Goal: Register for event/course

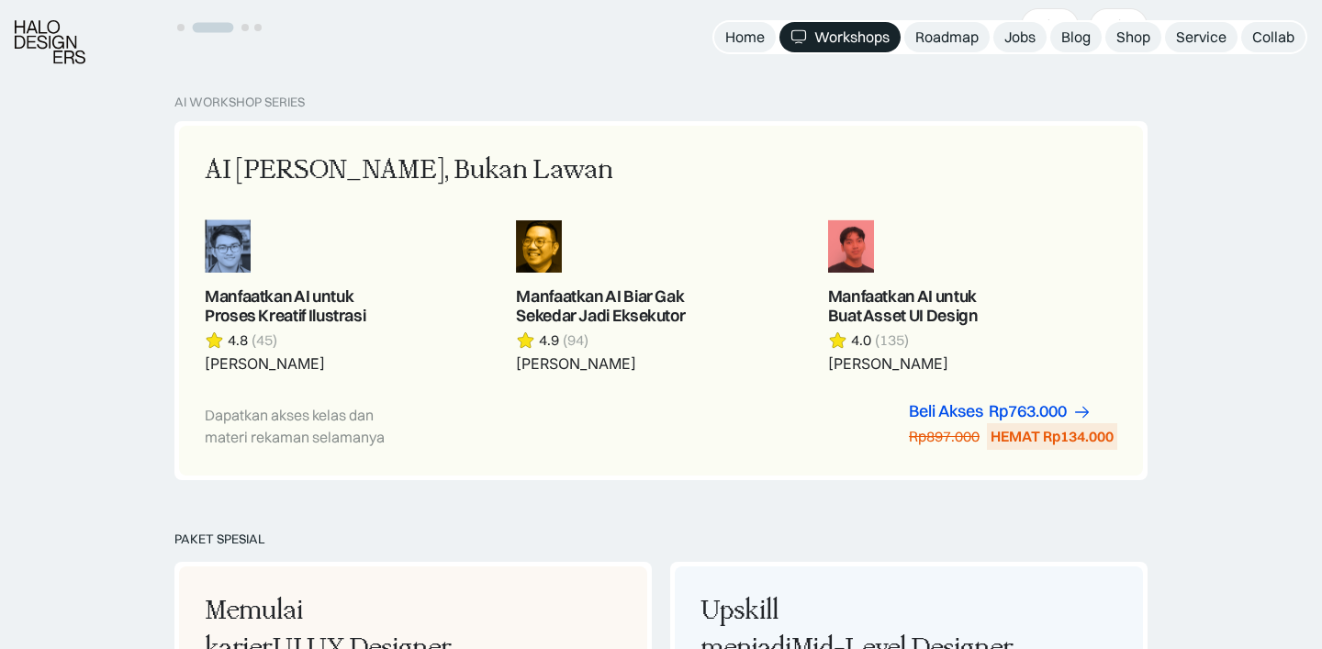
scroll to position [1009, 0]
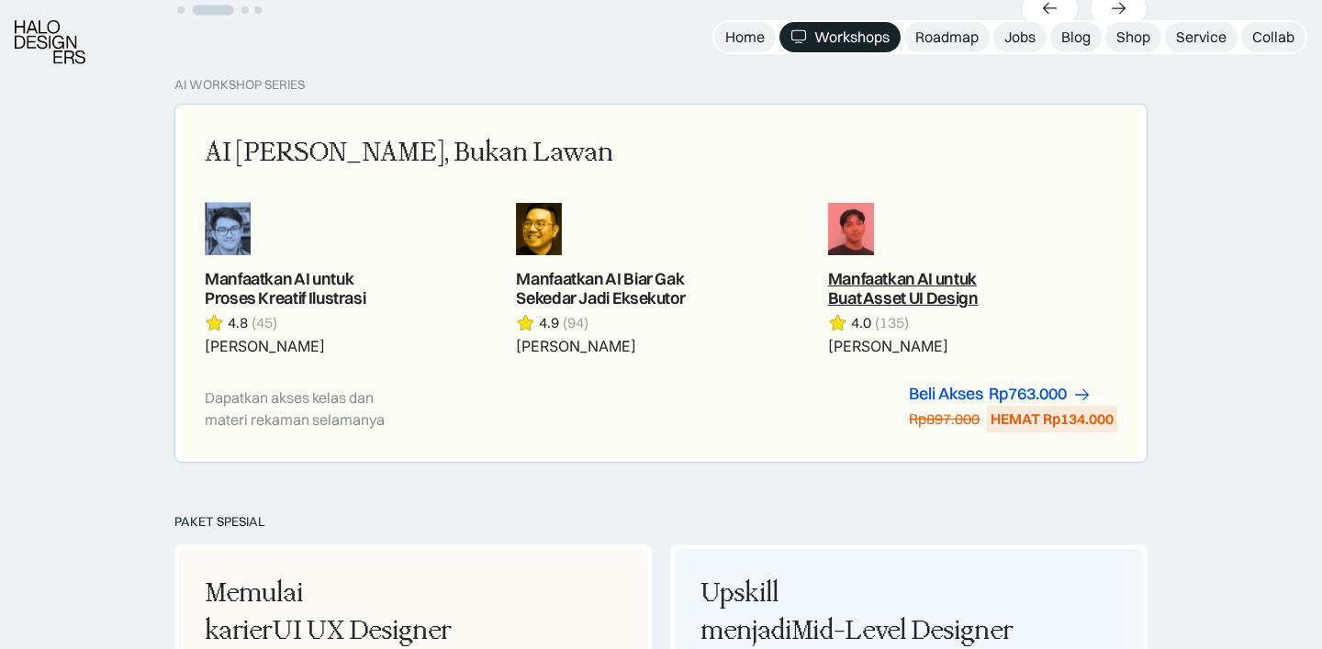
click at [851, 234] on link at bounding box center [972, 279] width 289 height 154
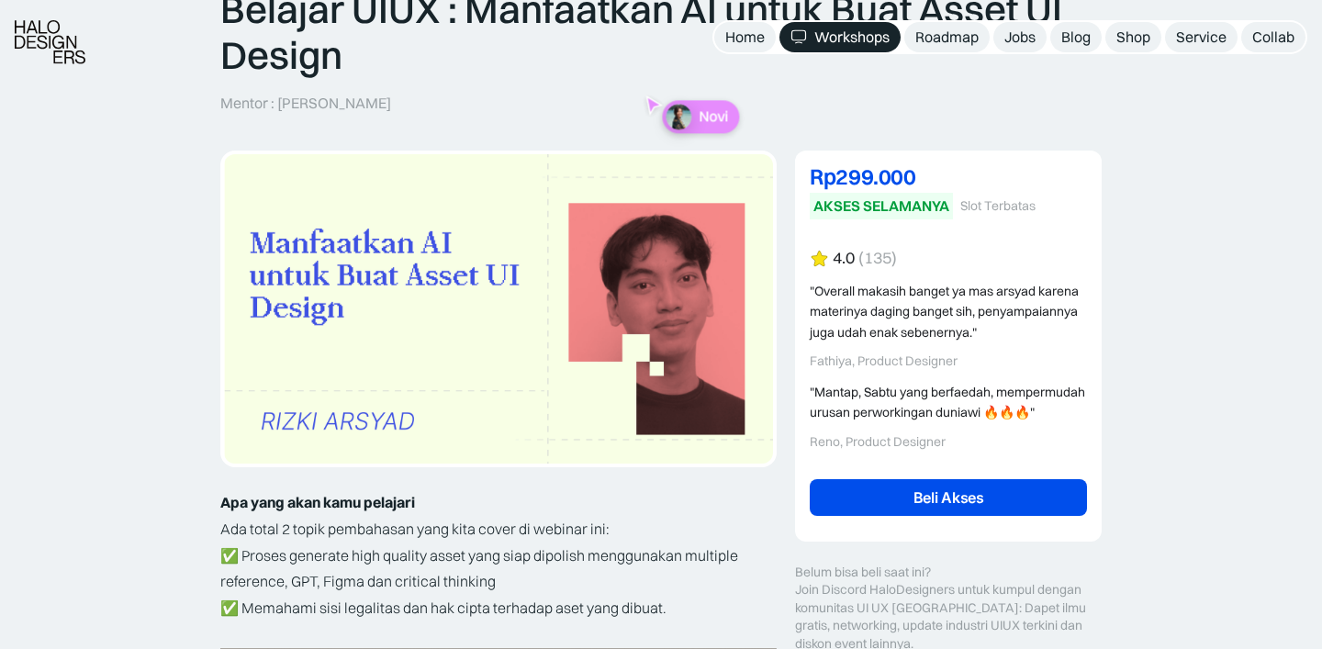
scroll to position [176, 0]
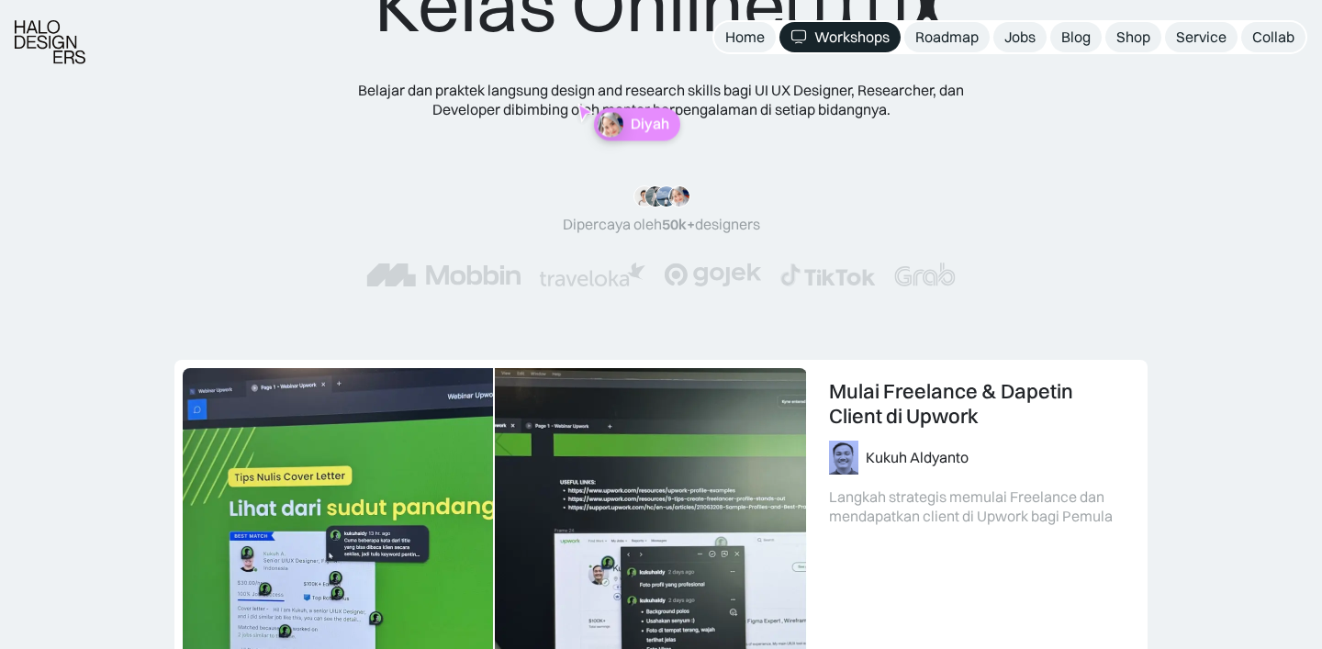
scroll to position [639, 0]
